Goal: Information Seeking & Learning: Learn about a topic

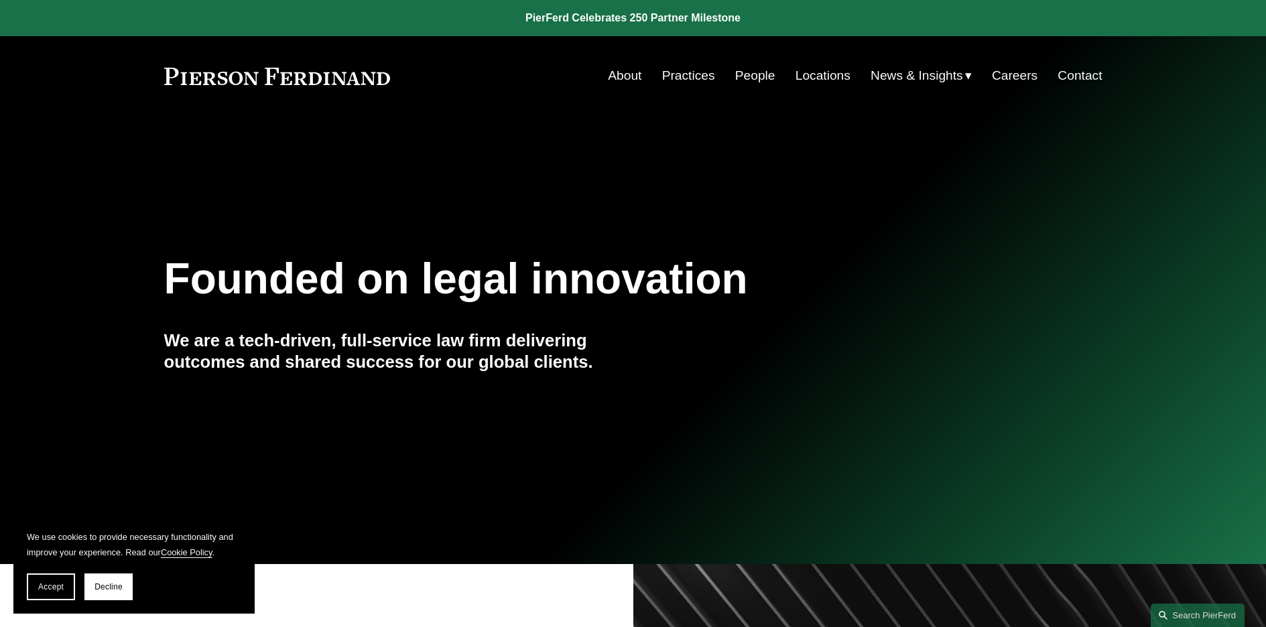
click at [742, 77] on link "People" at bounding box center [755, 75] width 40 height 25
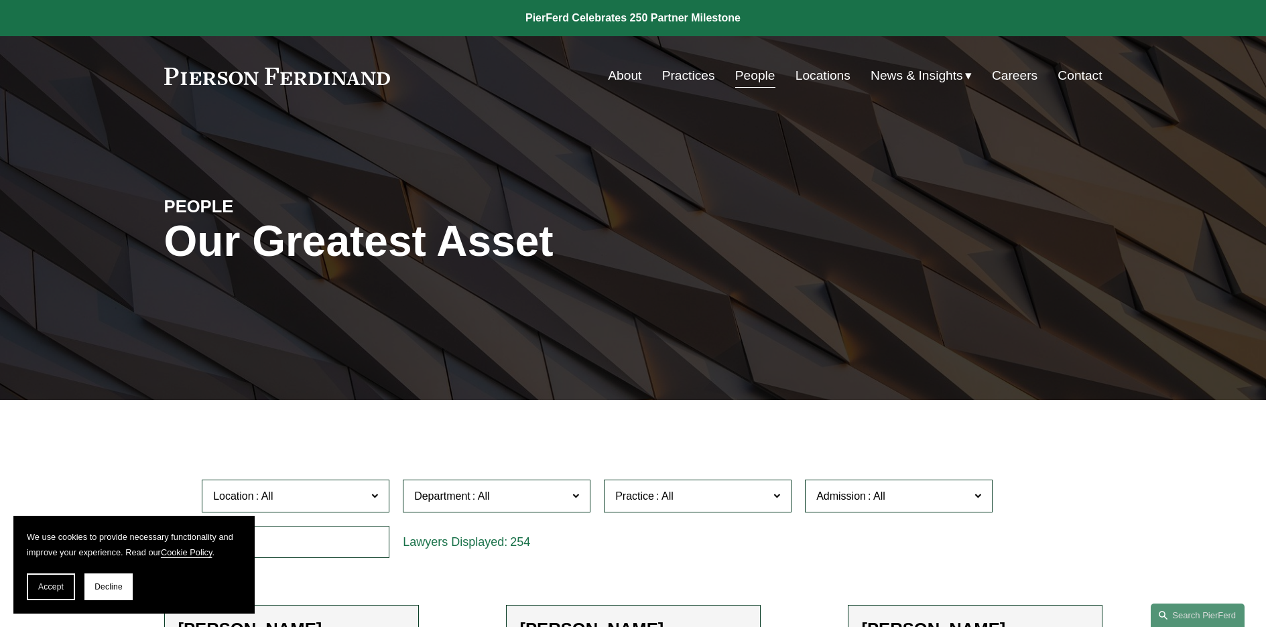
click at [825, 82] on link "Locations" at bounding box center [822, 75] width 55 height 25
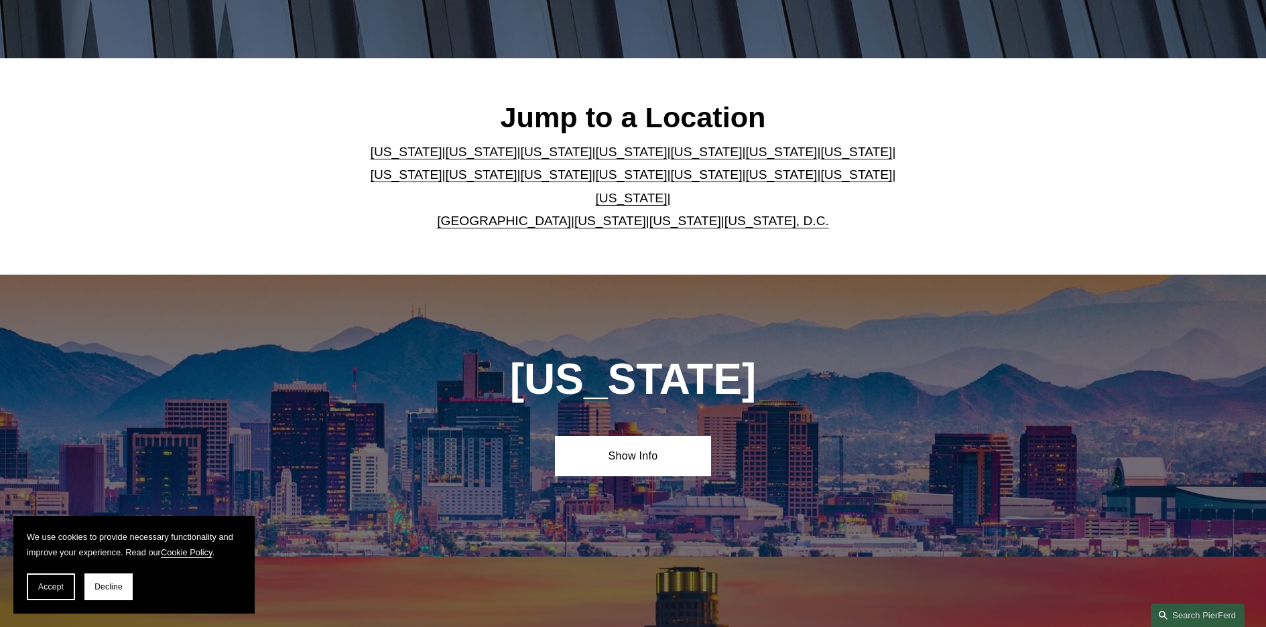
scroll to position [348, 0]
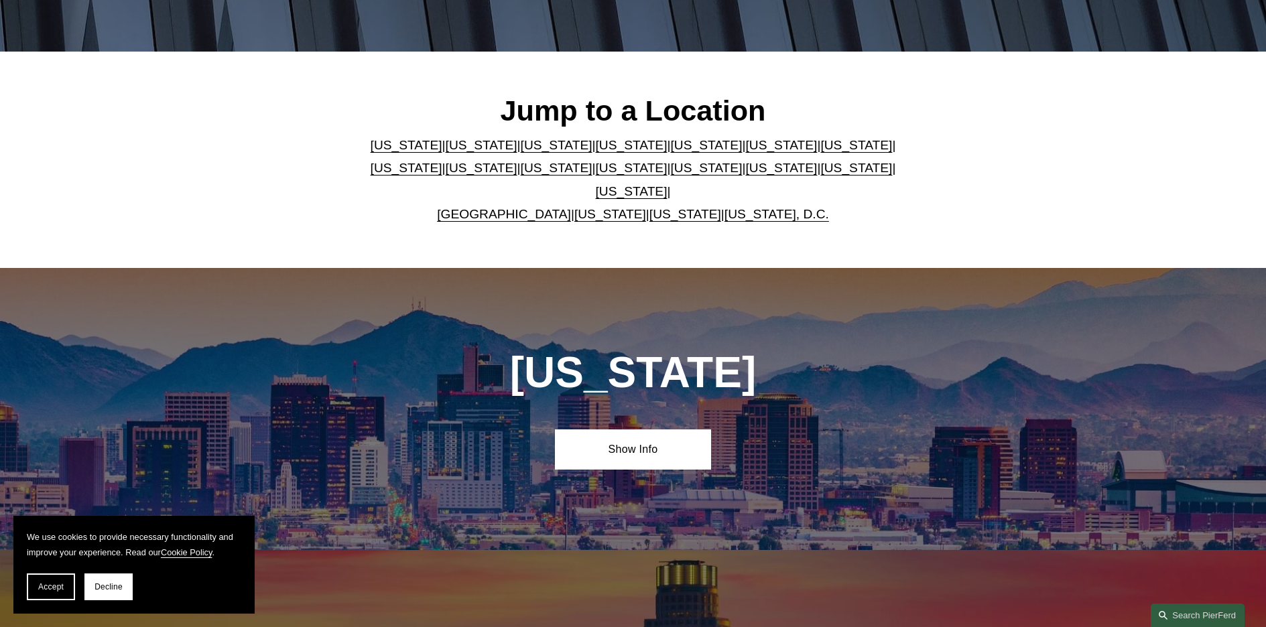
click at [391, 151] on link "[US_STATE]" at bounding box center [407, 145] width 72 height 14
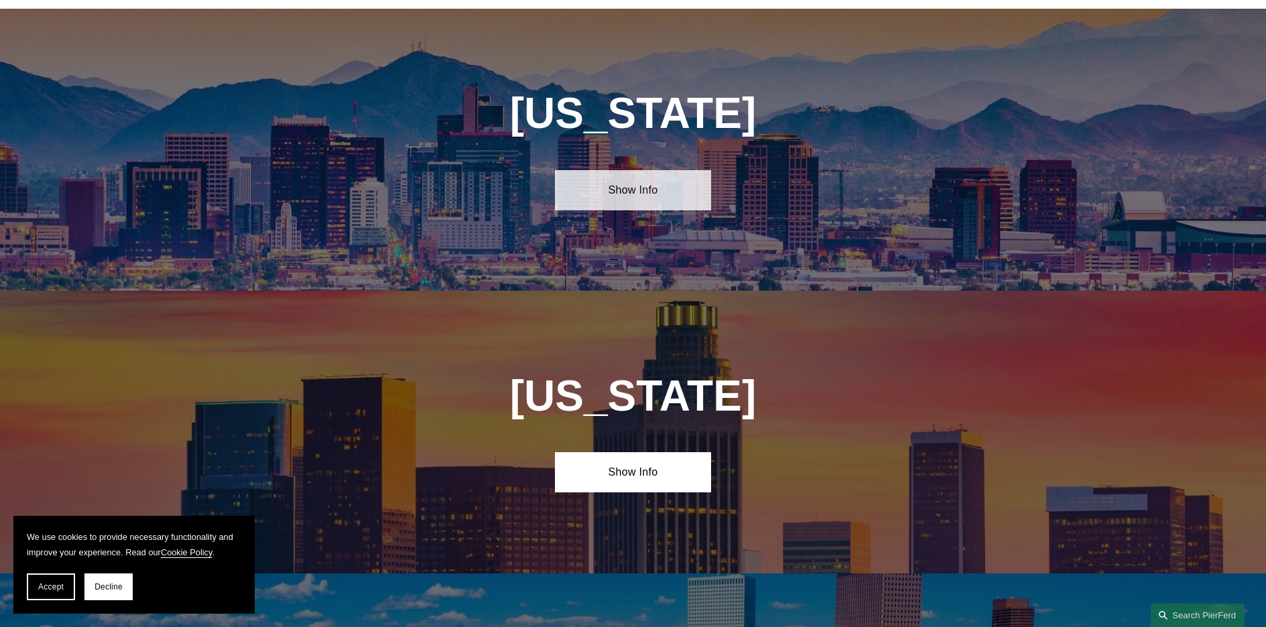
click at [638, 176] on link "Show Info" at bounding box center [633, 190] width 156 height 40
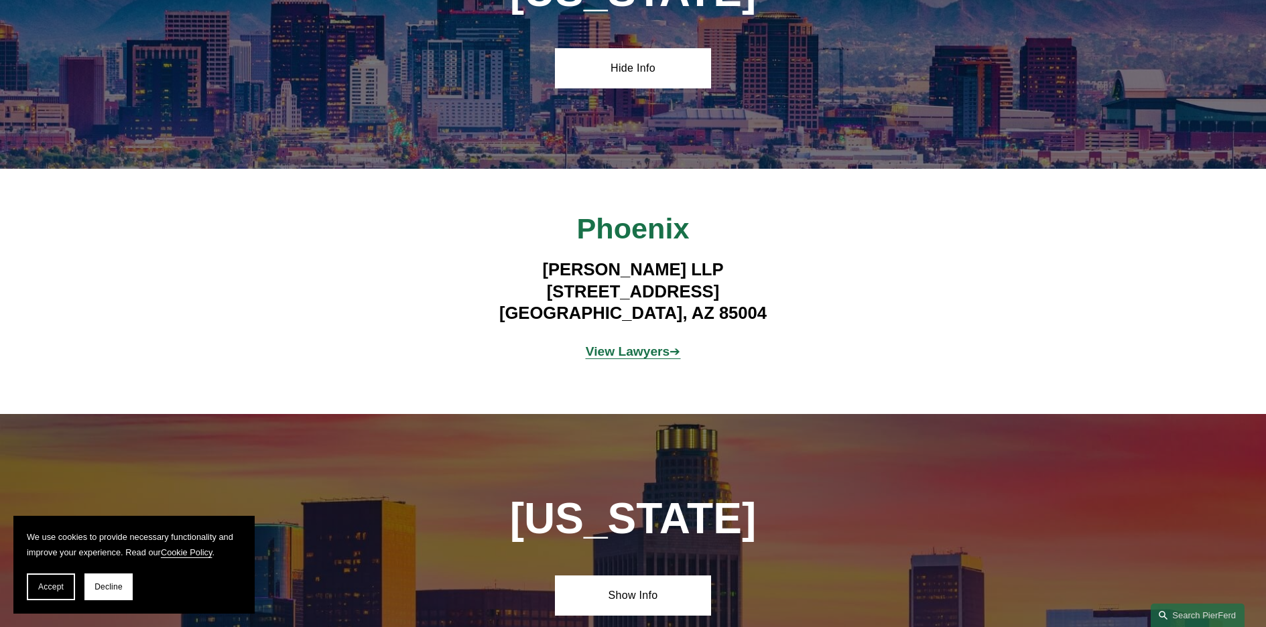
scroll to position [749, 0]
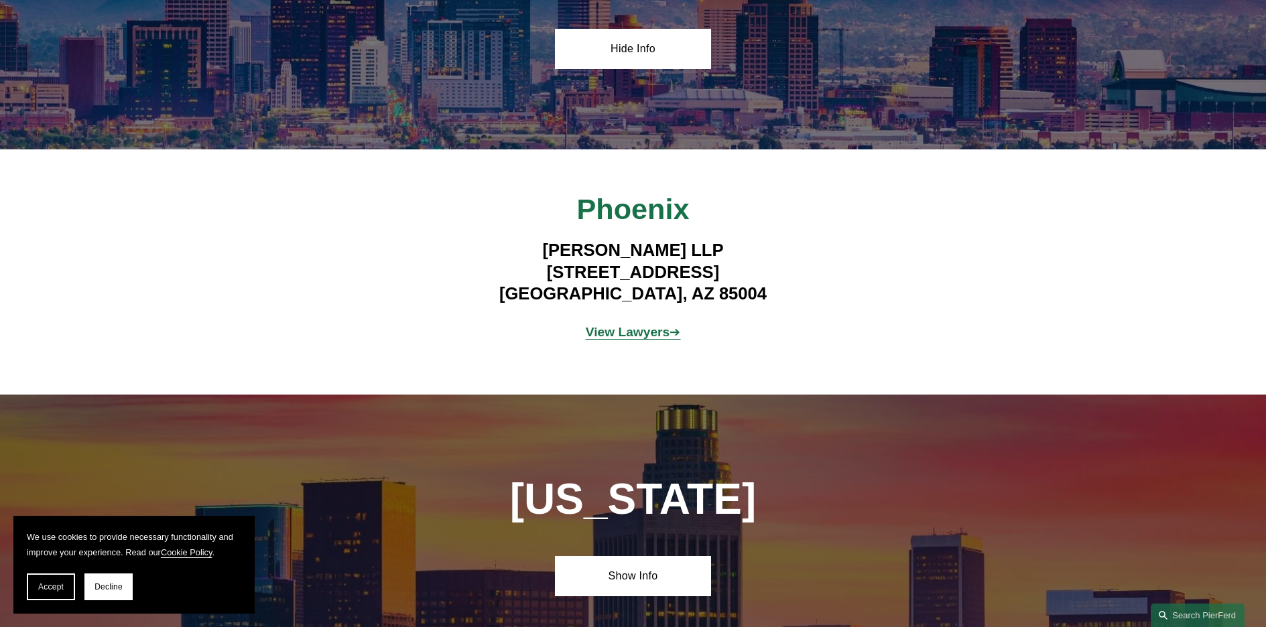
click at [611, 325] on strong "View Lawyers" at bounding box center [628, 332] width 84 height 14
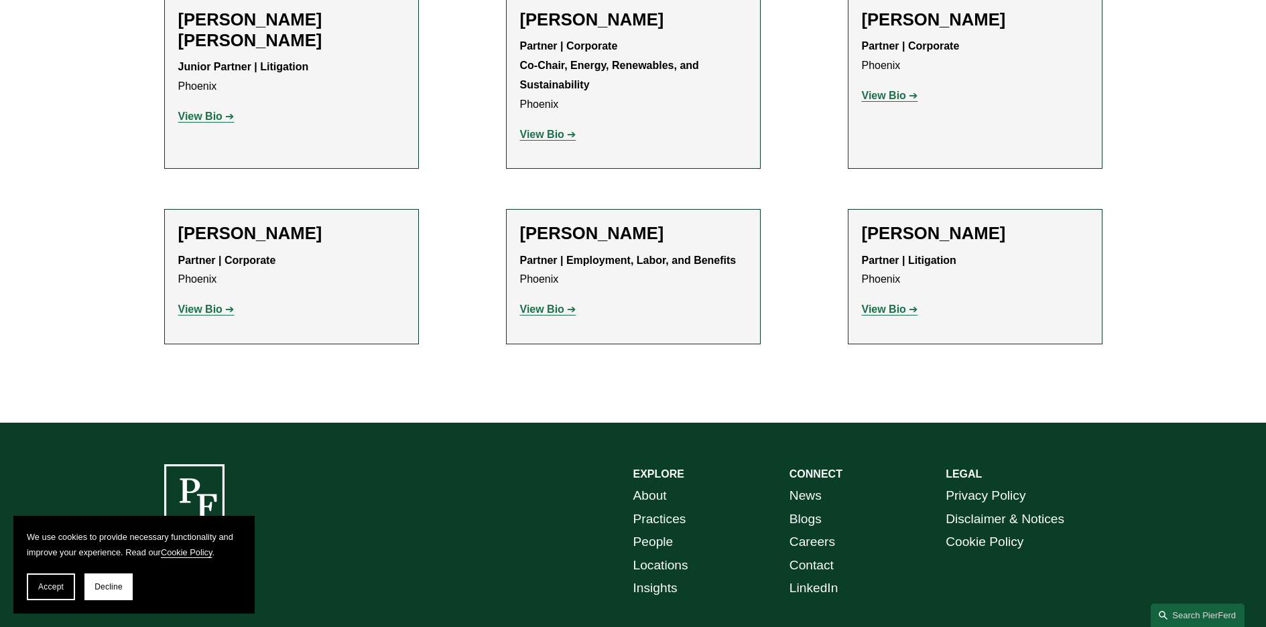
scroll to position [611, 0]
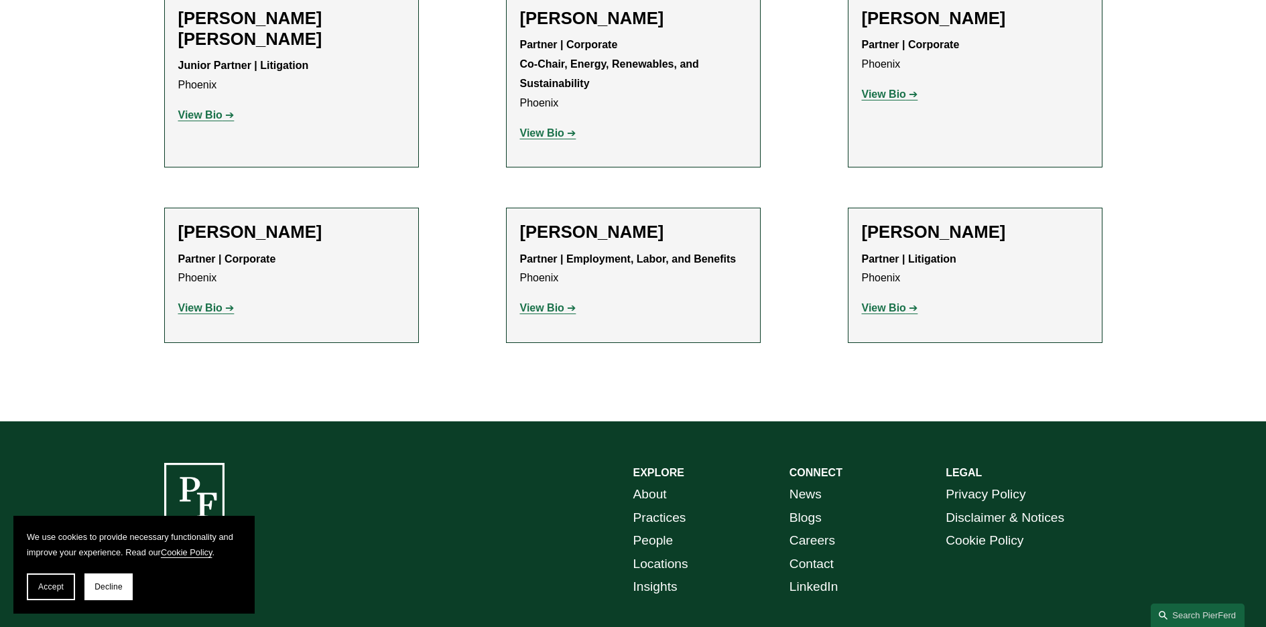
click at [896, 307] on strong "View Bio" at bounding box center [884, 307] width 44 height 11
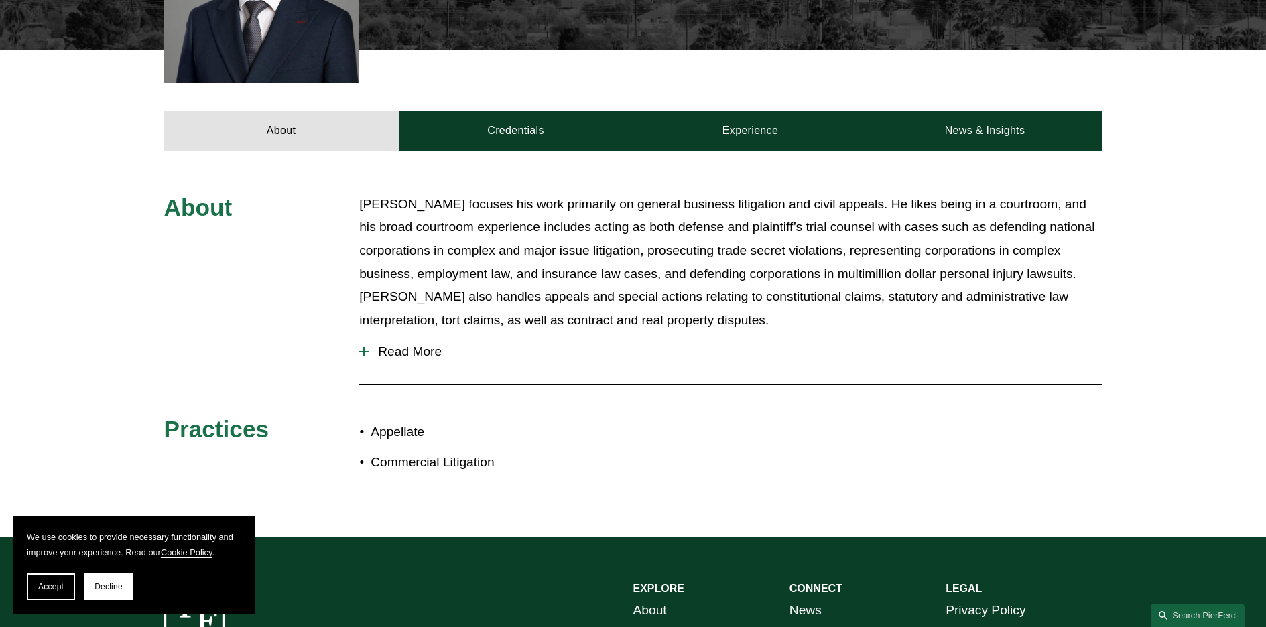
scroll to position [481, 0]
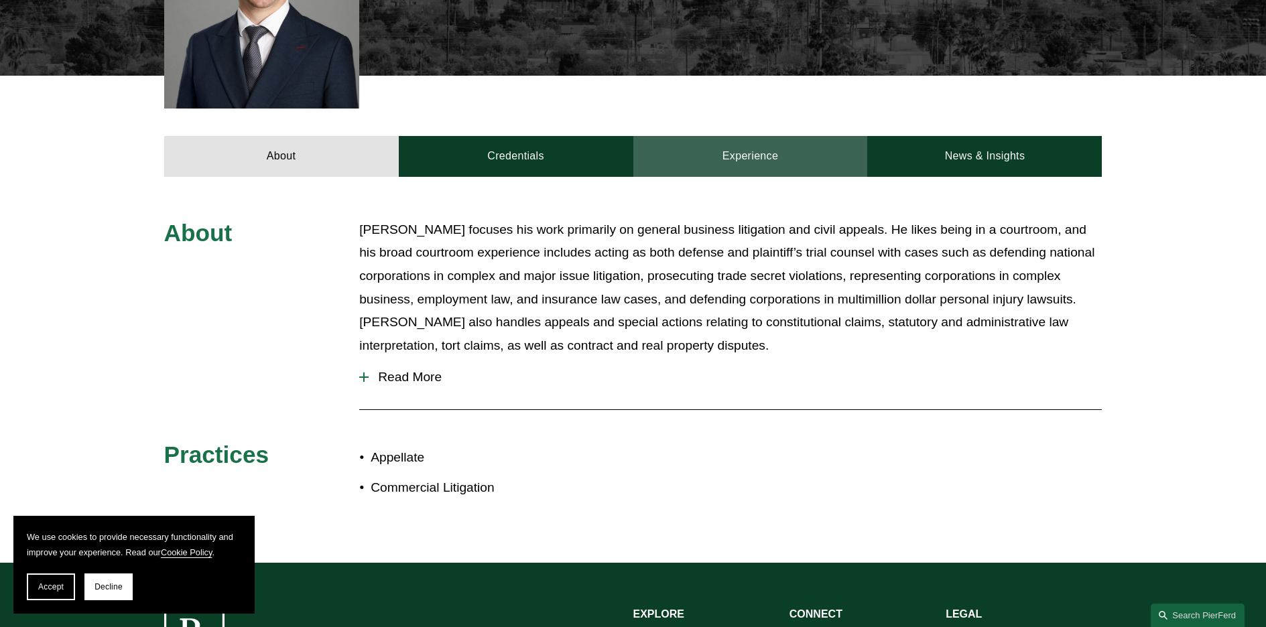
click at [774, 145] on link "Experience" at bounding box center [750, 156] width 235 height 40
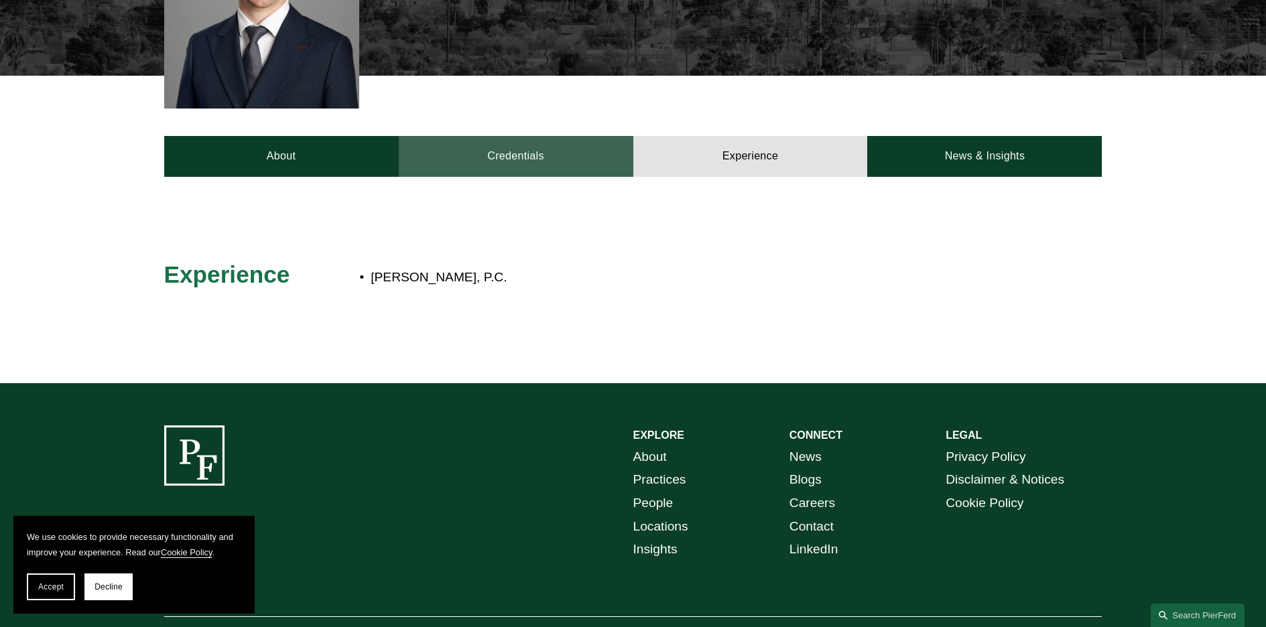
click at [509, 136] on link "Credentials" at bounding box center [516, 156] width 235 height 40
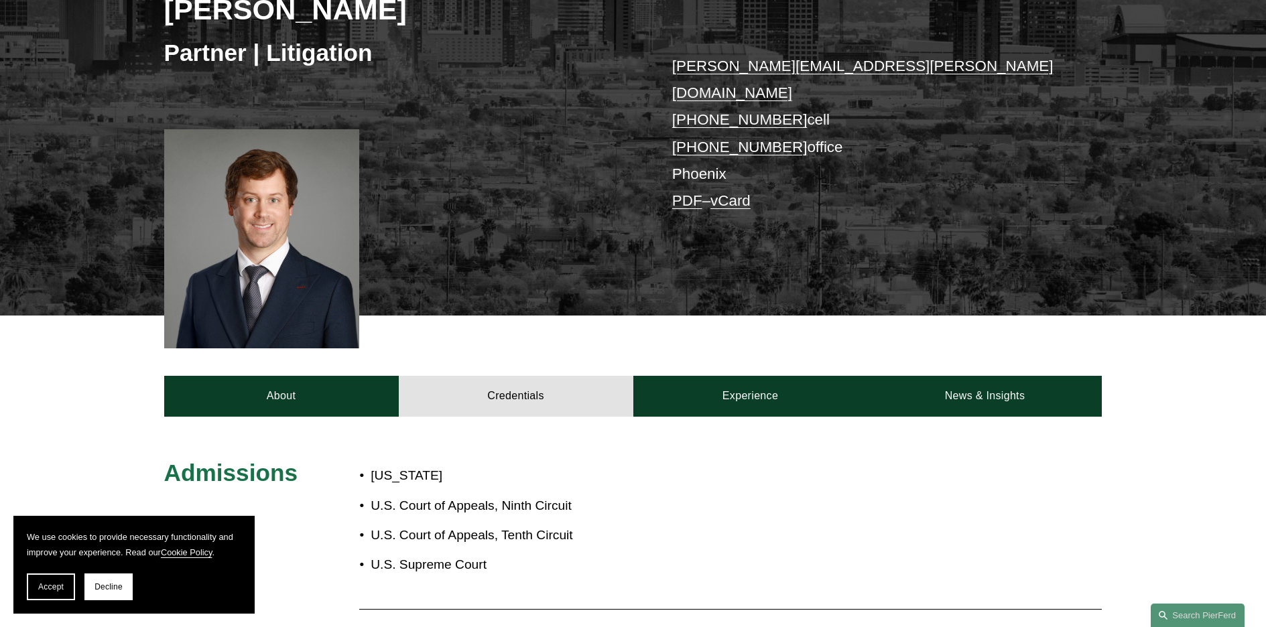
scroll to position [214, 0]
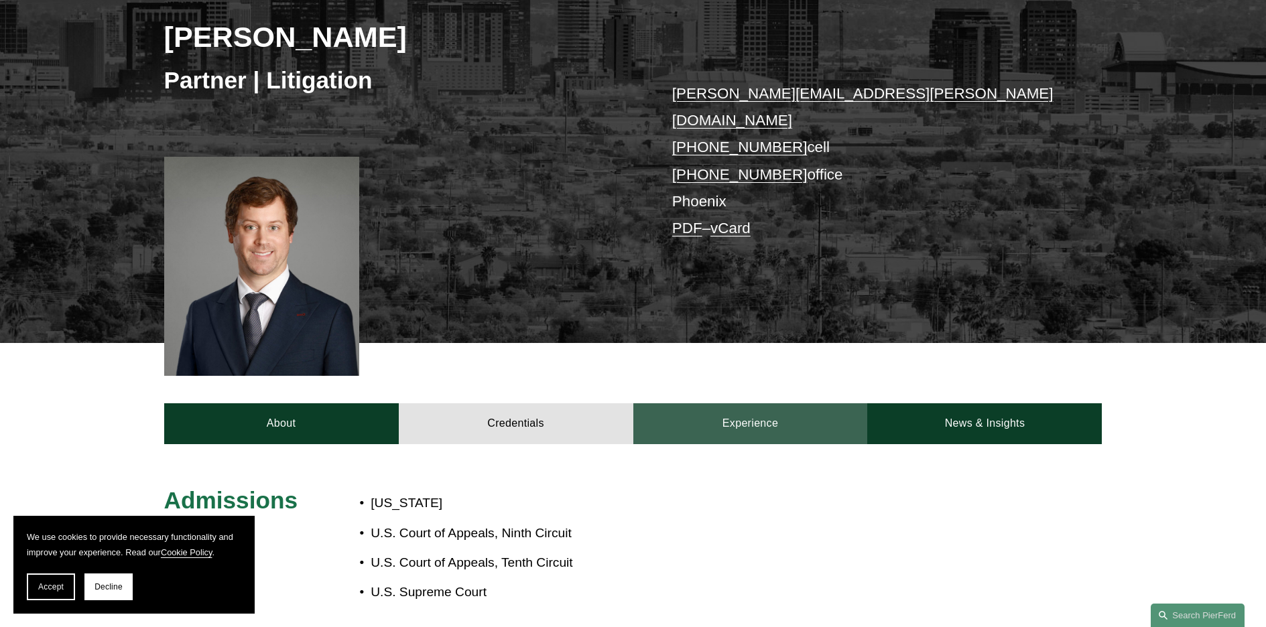
click at [750, 413] on link "Experience" at bounding box center [750, 423] width 235 height 40
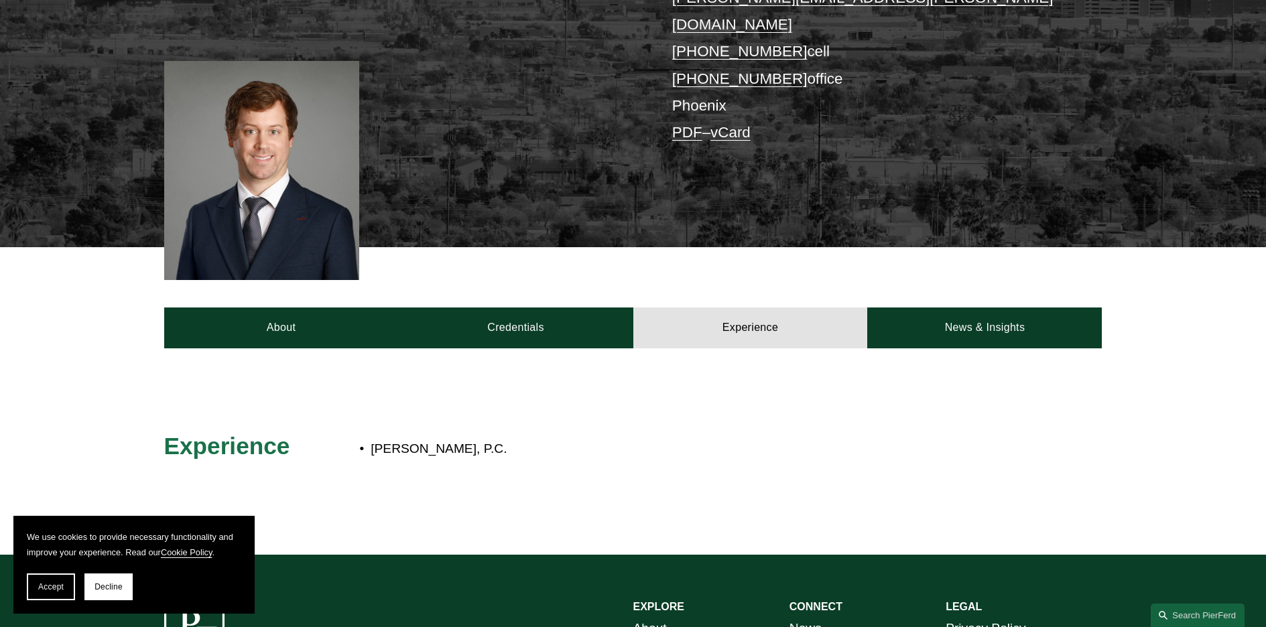
scroll to position [347, 0]
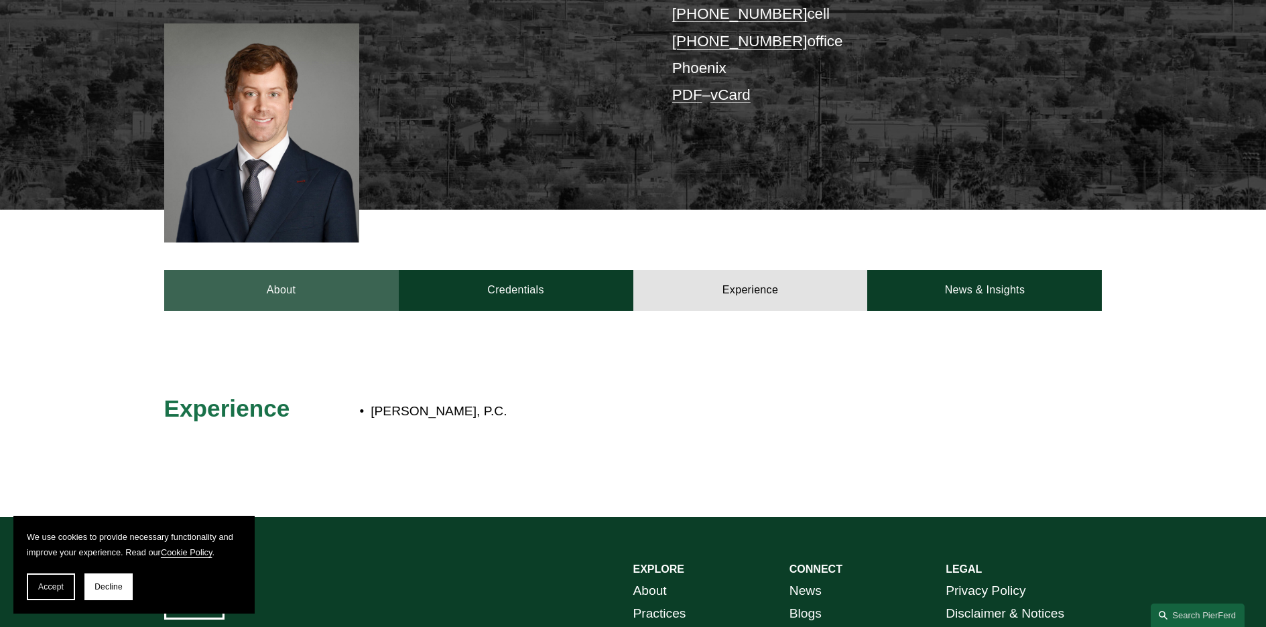
click at [298, 270] on link "About" at bounding box center [281, 290] width 235 height 40
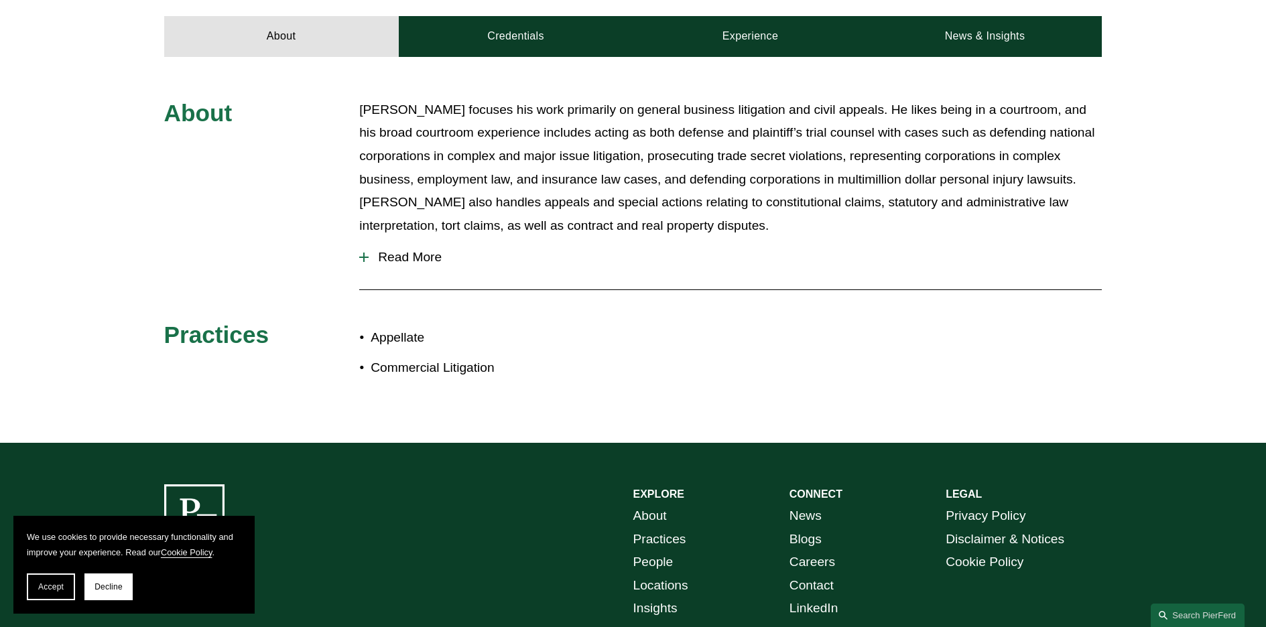
scroll to position [610, 0]
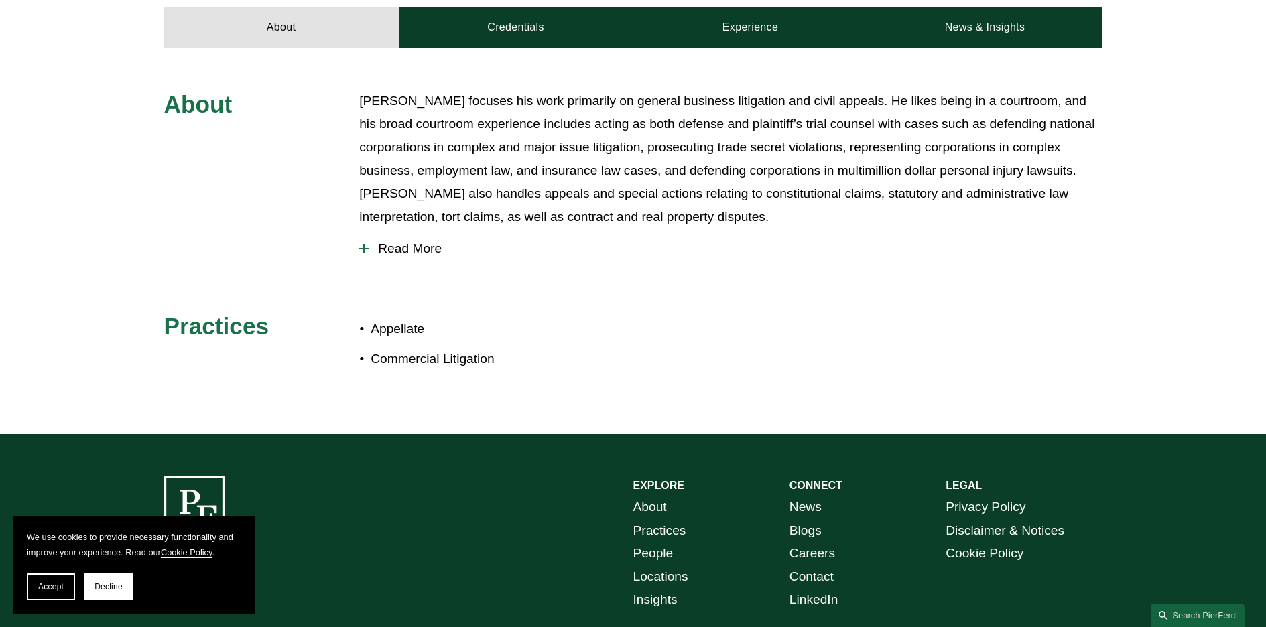
click at [358, 238] on div "About [PERSON_NAME] focuses his work primarily on general business litigation a…" at bounding box center [633, 241] width 1266 height 302
click at [373, 241] on span "Read More" at bounding box center [735, 248] width 733 height 15
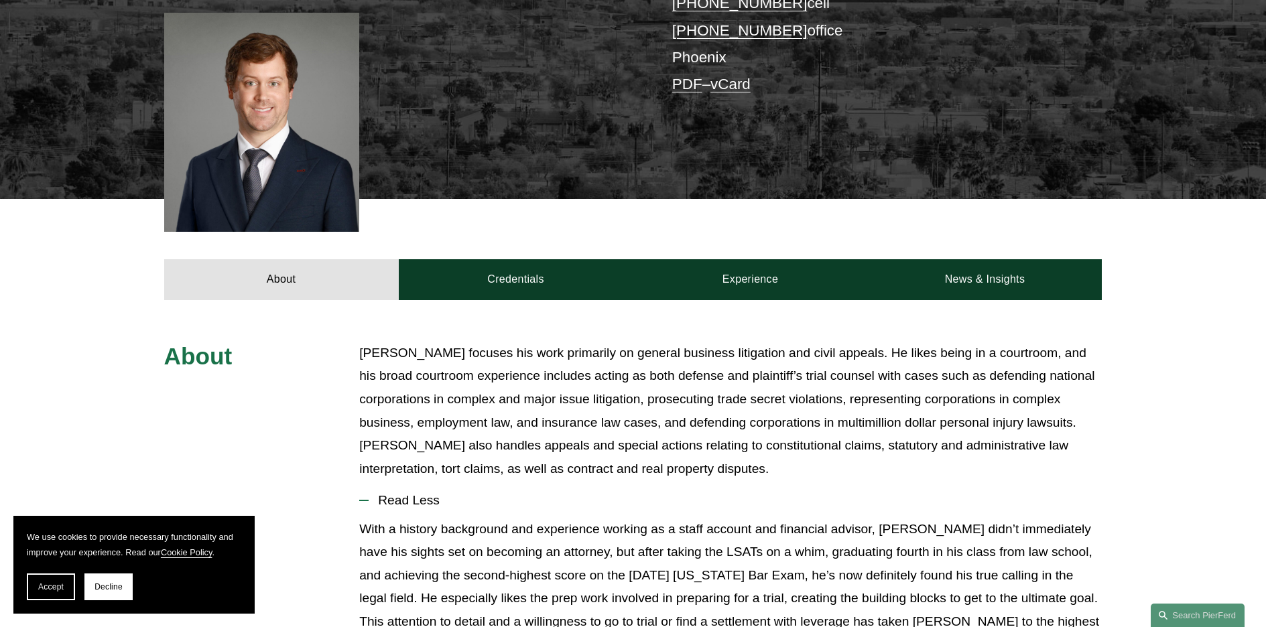
scroll to position [372, 0]
